Goal: Information Seeking & Learning: Learn about a topic

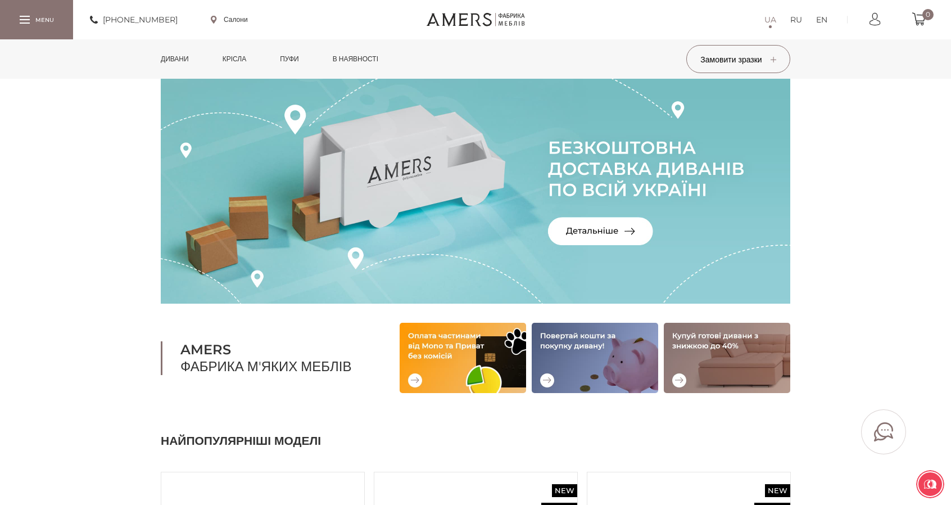
click at [352, 60] on link "в наявності" at bounding box center [355, 58] width 62 height 39
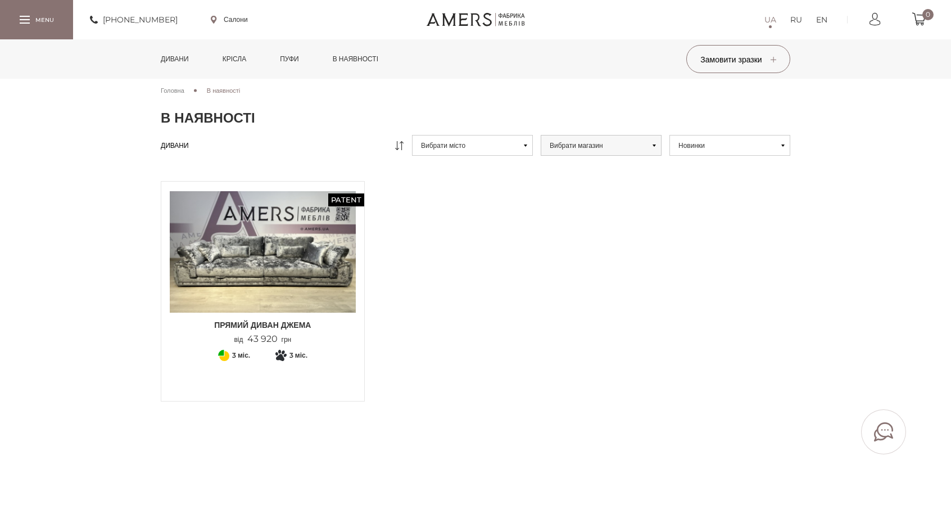
click at [299, 52] on link "Пуфи" at bounding box center [289, 58] width 36 height 39
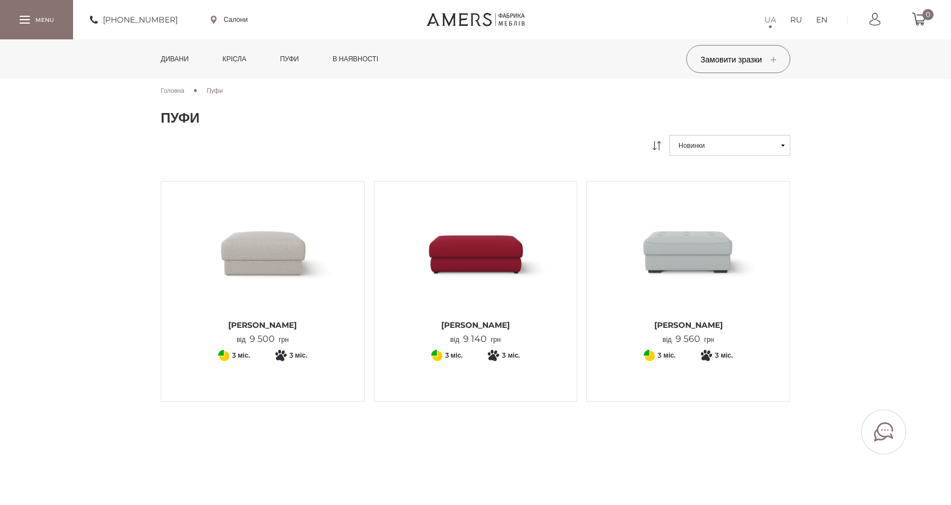
drag, startPoint x: 248, startPoint y: 60, endPoint x: 259, endPoint y: 84, distance: 26.2
click at [248, 60] on link "Крісла" at bounding box center [234, 58] width 40 height 39
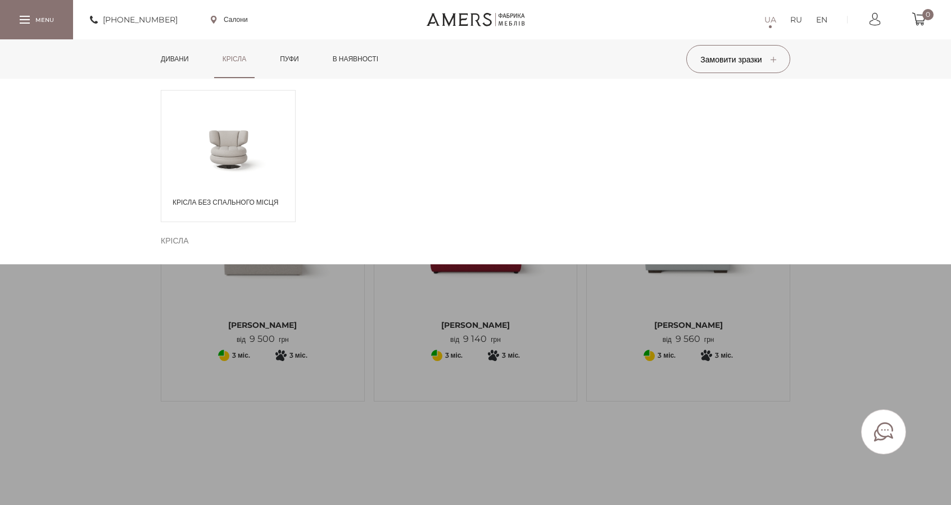
click at [178, 56] on link "Дивани" at bounding box center [174, 58] width 45 height 39
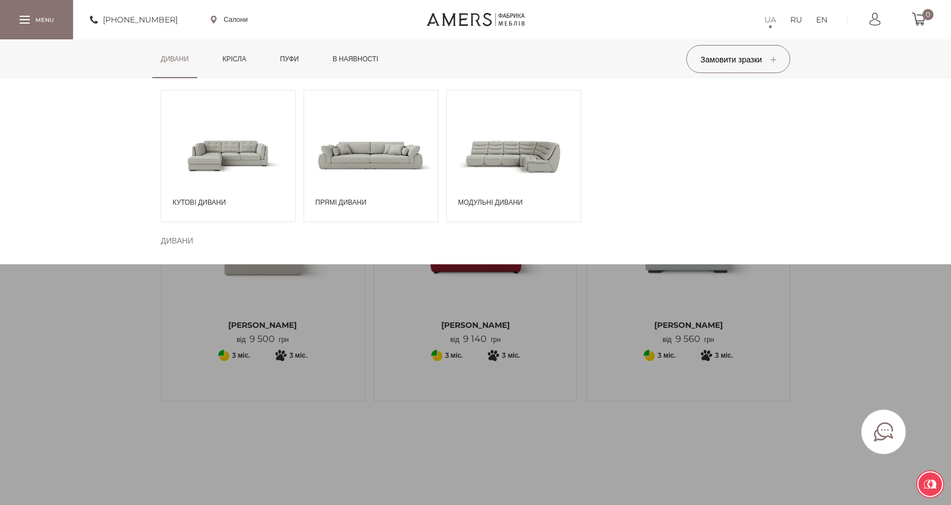
drag, startPoint x: 519, startPoint y: 149, endPoint x: 520, endPoint y: 158, distance: 9.1
click at [519, 148] on span at bounding box center [514, 155] width 134 height 78
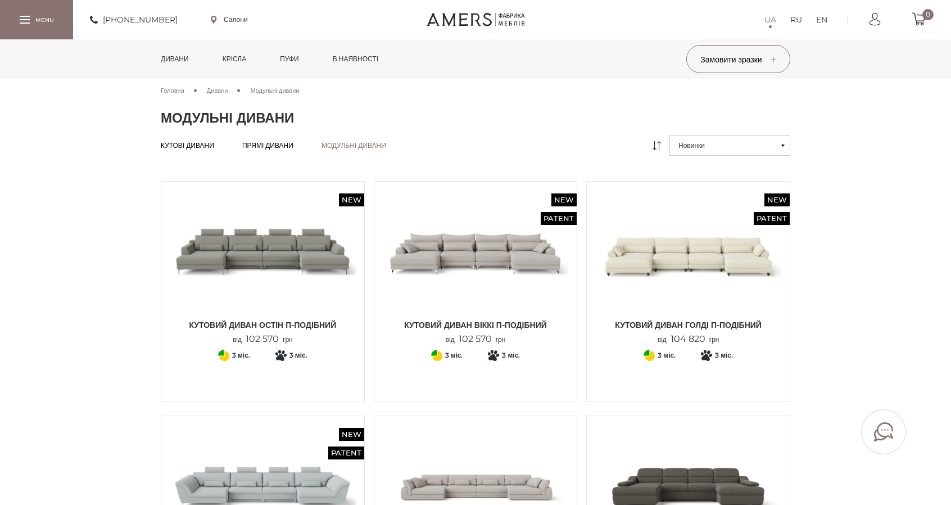
click at [280, 250] on img at bounding box center [263, 252] width 186 height 124
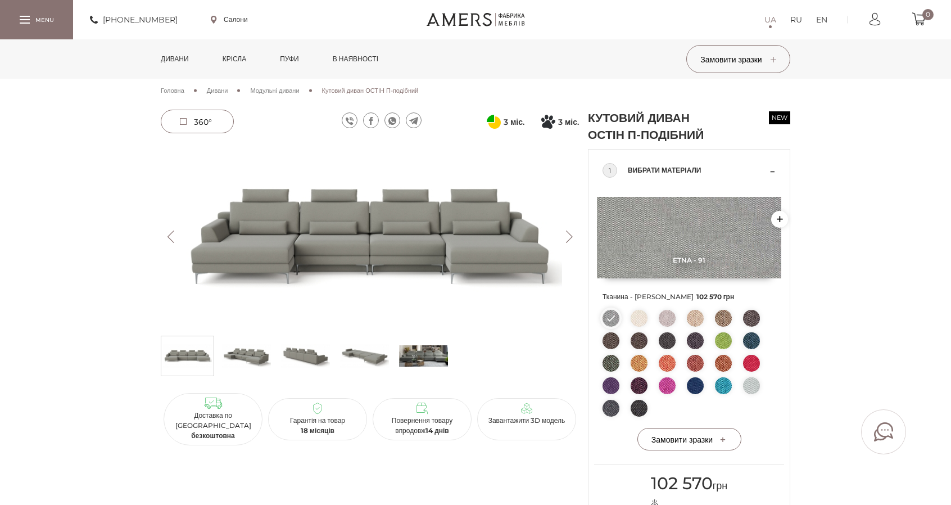
click at [571, 235] on button "Next" at bounding box center [569, 236] width 20 height 12
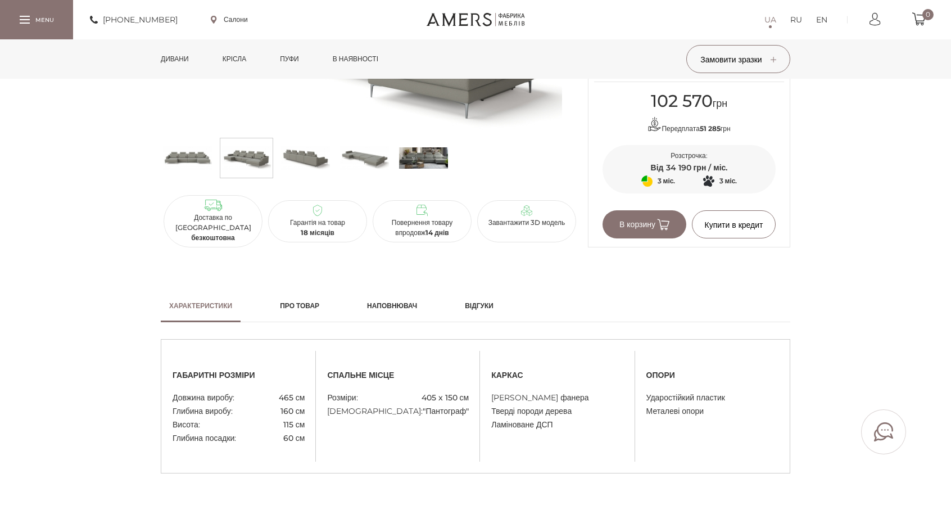
scroll to position [393, 0]
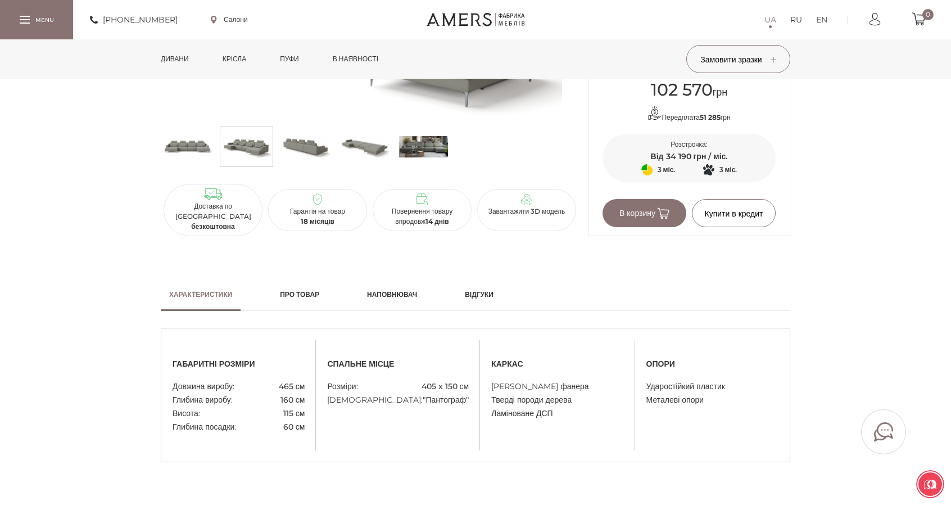
click at [490, 297] on h2 "Відгуки" at bounding box center [479, 294] width 29 height 10
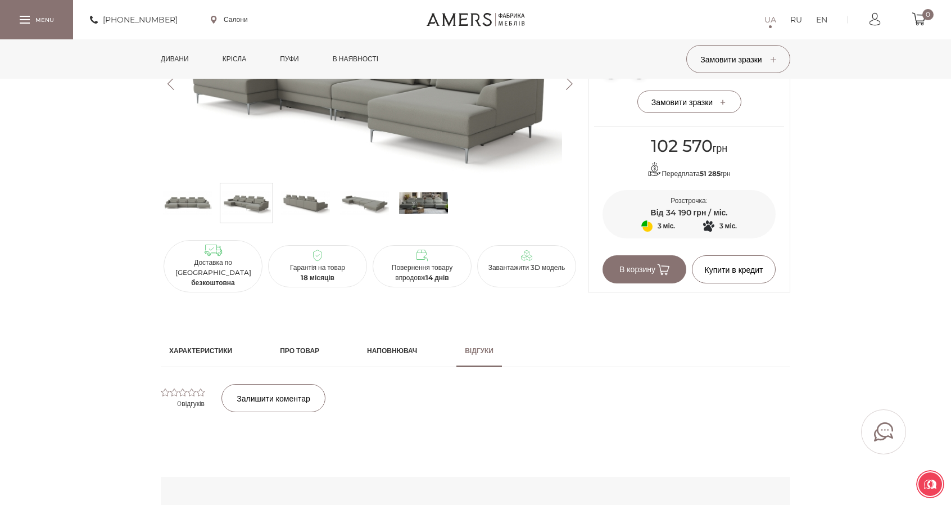
scroll to position [112, 0]
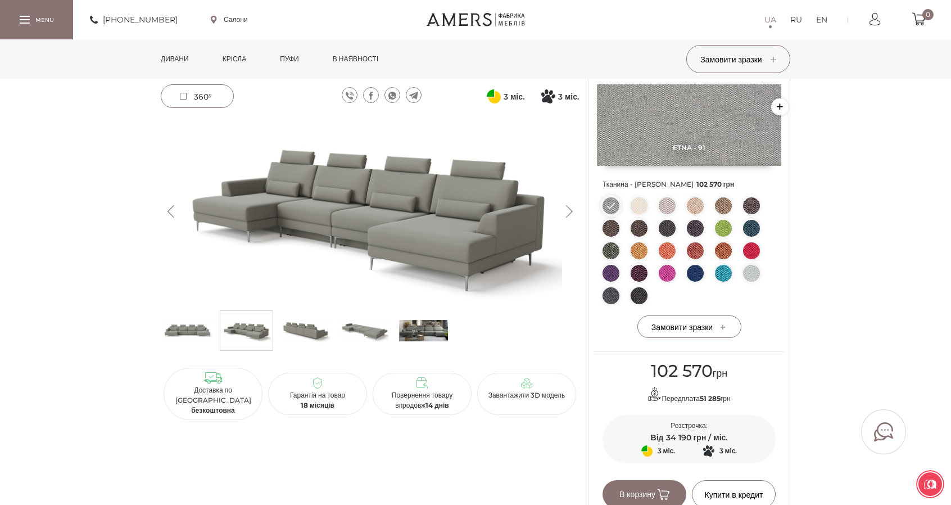
click at [424, 231] on img at bounding box center [370, 211] width 418 height 187
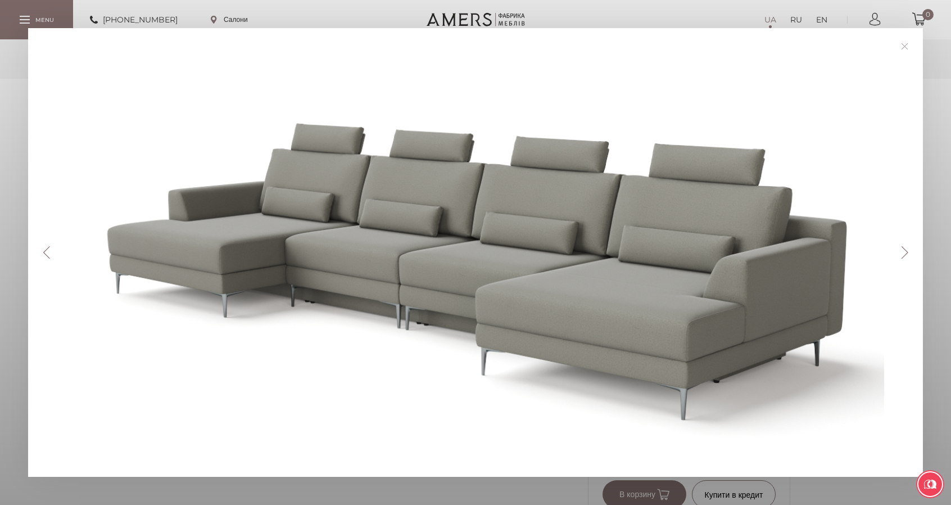
click at [909, 250] on button "Next" at bounding box center [905, 252] width 20 height 12
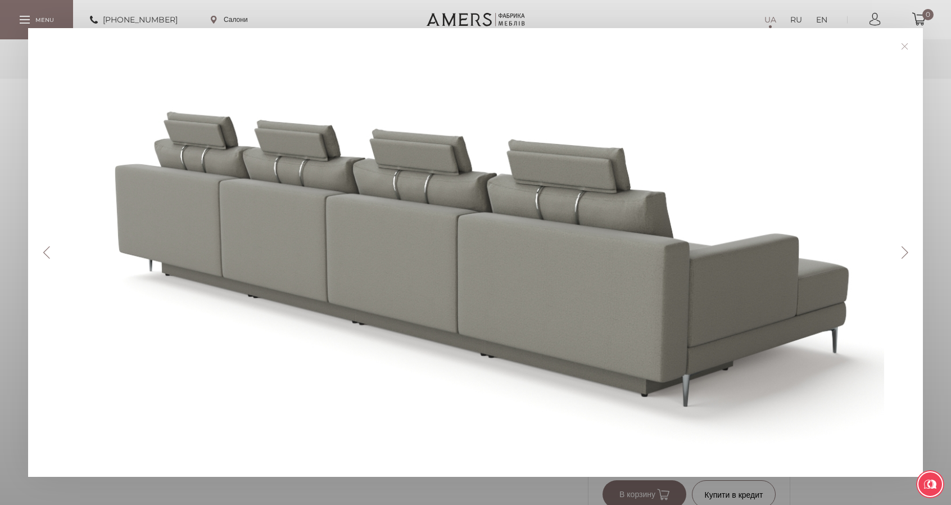
click at [909, 250] on button "Next" at bounding box center [905, 252] width 20 height 12
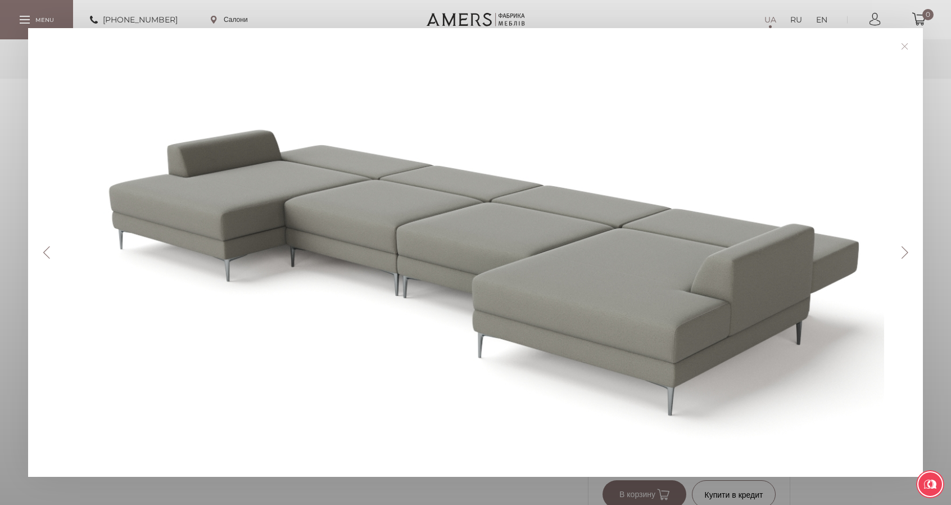
click at [909, 250] on button "Next" at bounding box center [905, 252] width 20 height 12
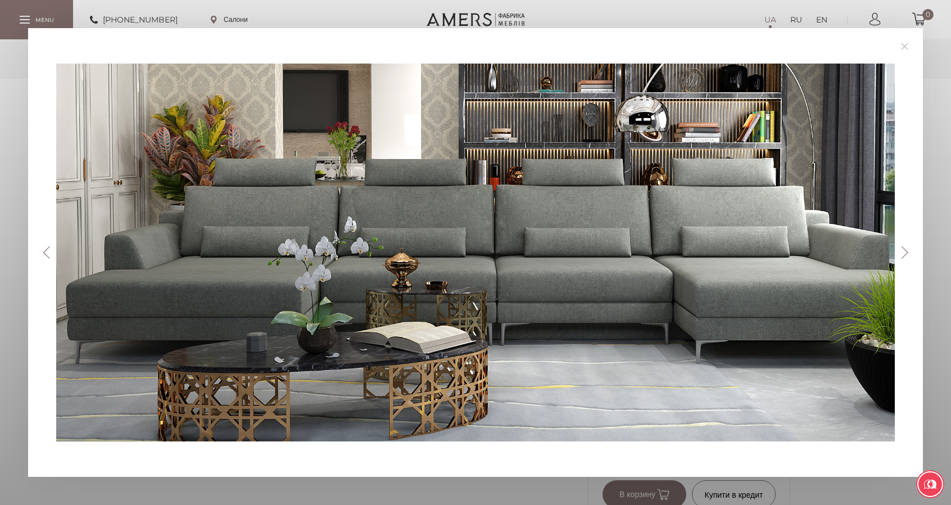
click at [912, 46] on link at bounding box center [904, 46] width 17 height 17
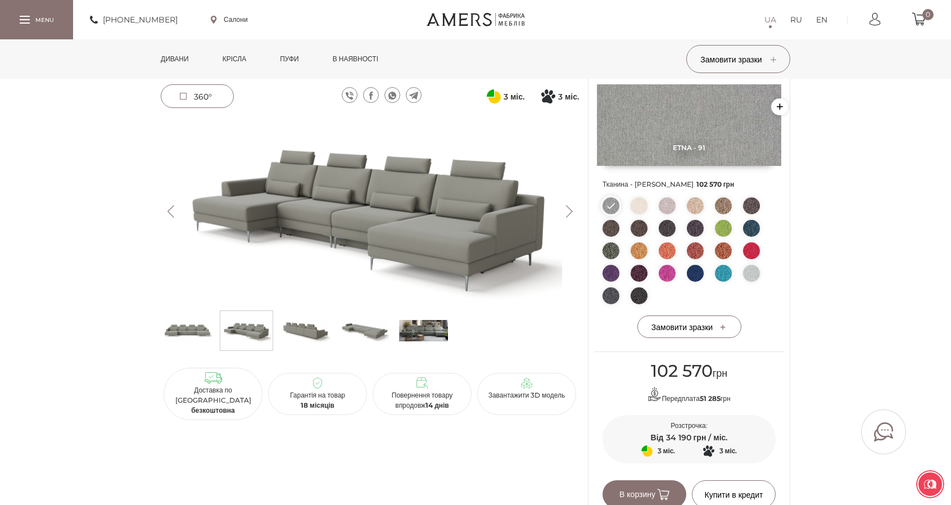
click at [196, 92] on span "360°" at bounding box center [203, 97] width 18 height 10
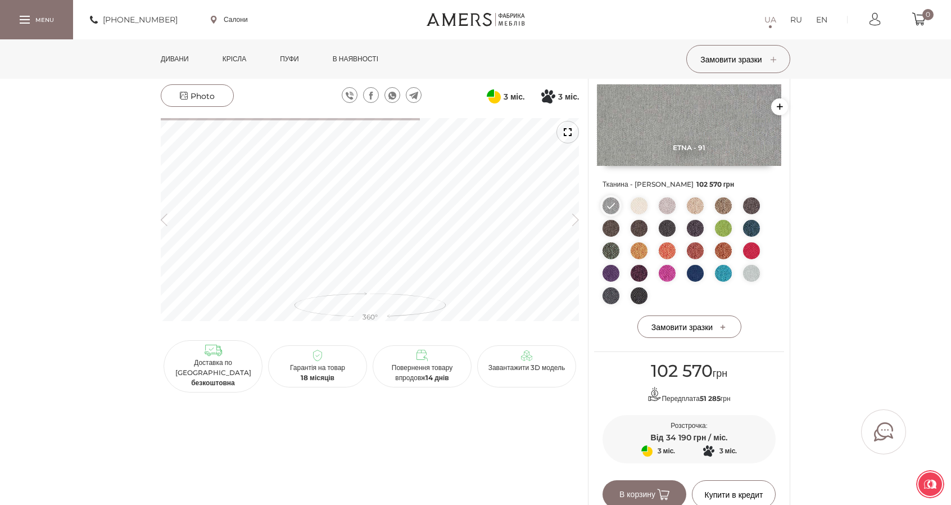
click at [571, 134] on div at bounding box center [567, 132] width 22 height 22
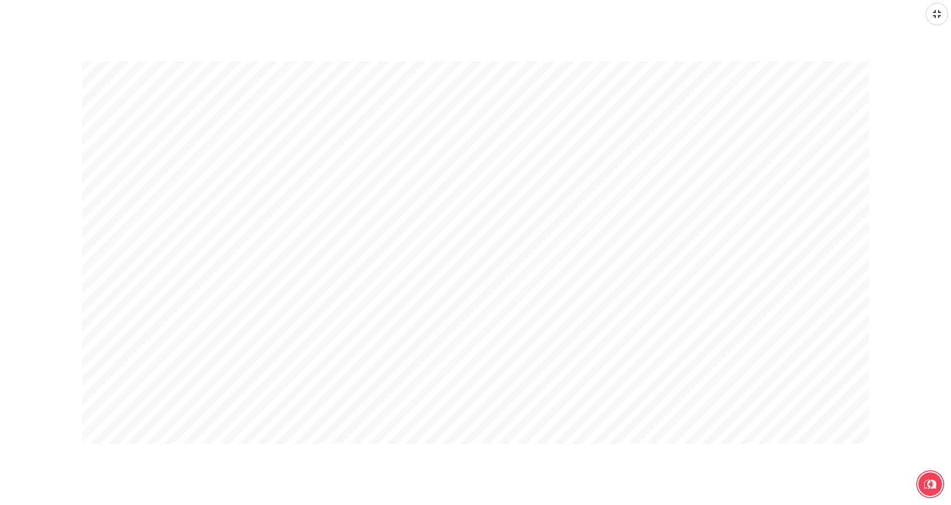
click at [934, 16] on div at bounding box center [937, 14] width 22 height 22
